Goal: Obtain resource: Download file/media

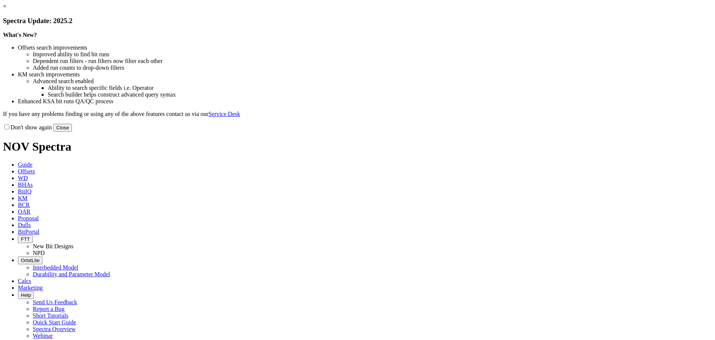
click at [6, 9] on link "×" at bounding box center [4, 6] width 3 height 6
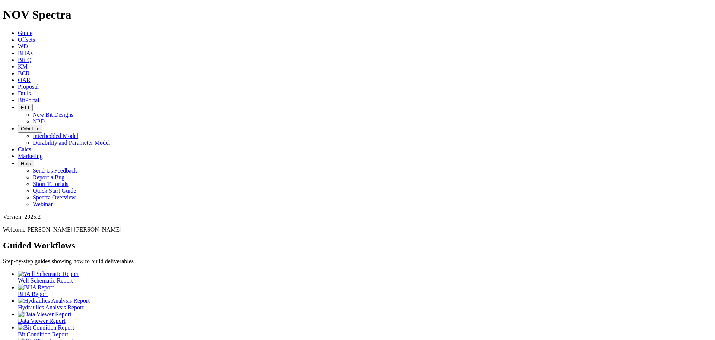
click at [18, 37] on icon at bounding box center [18, 40] width 0 height 6
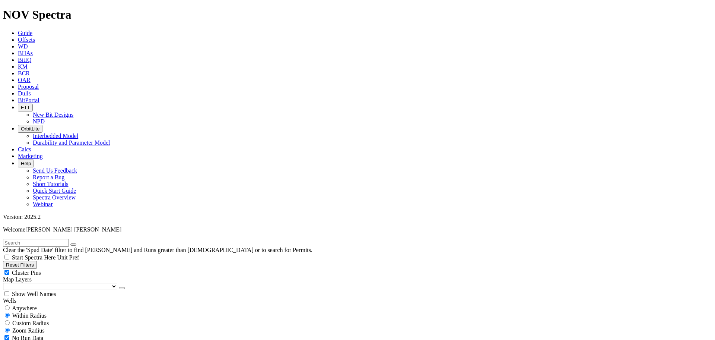
click at [10, 305] on input "radio" at bounding box center [7, 307] width 5 height 5
radio input "true"
radio input "false"
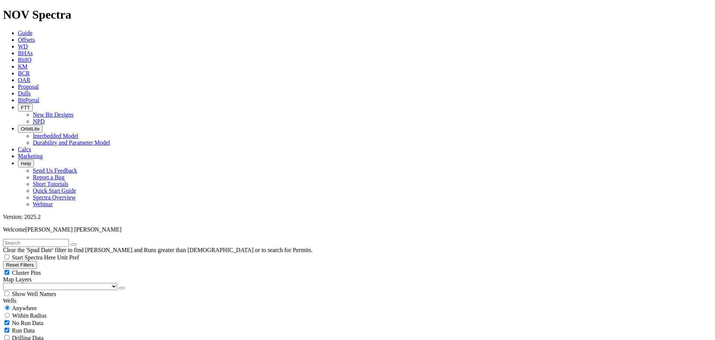
select select "6.75"
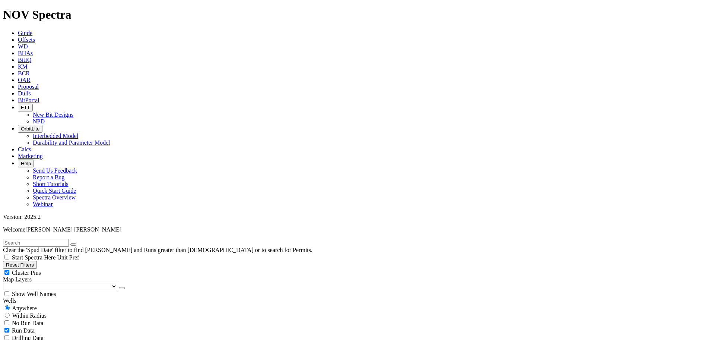
checkbox input "false"
select select "? number:6.75 ?"
